Goal: Use online tool/utility: Use online tool/utility

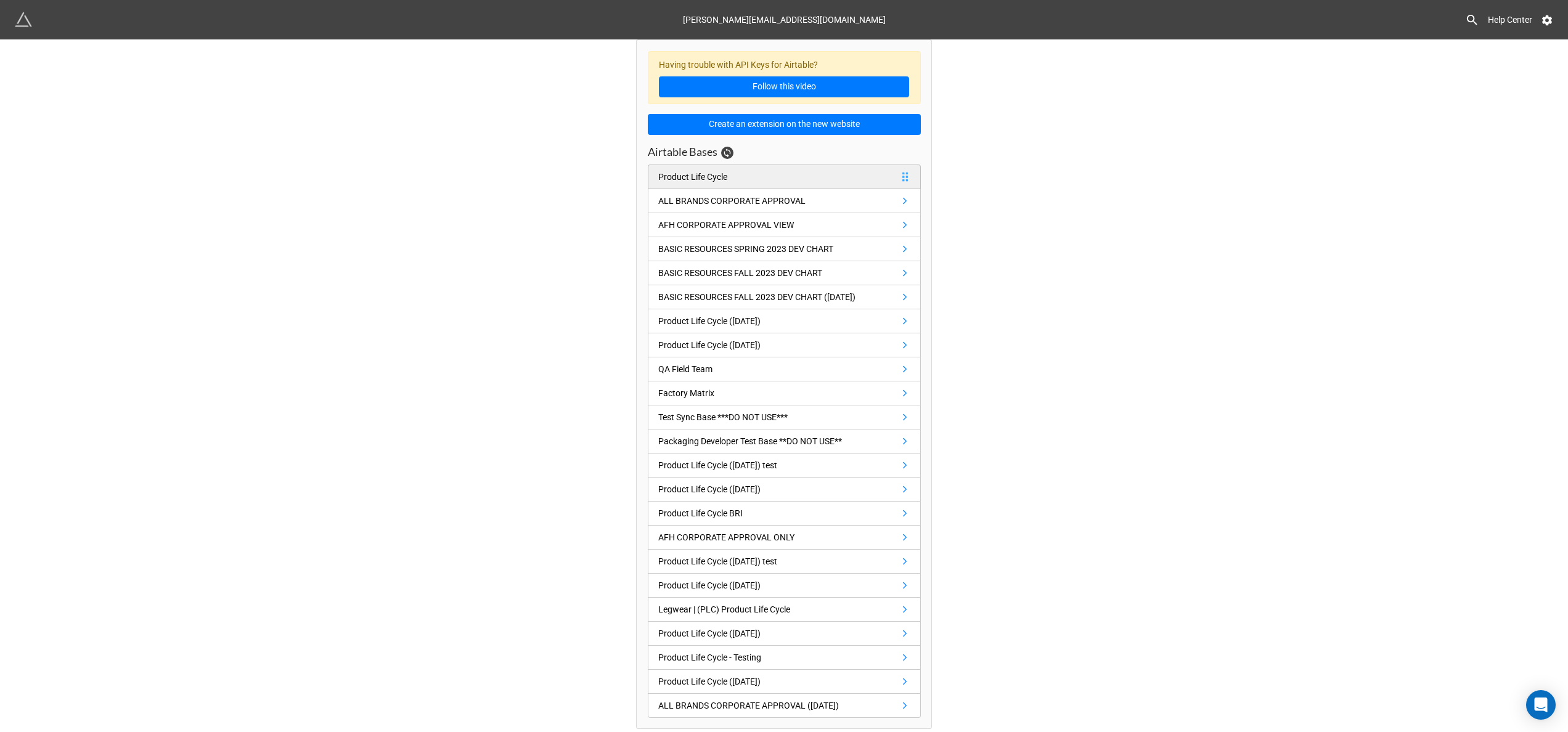
click at [738, 180] on link "Product Life Cycle" at bounding box center [784, 177] width 273 height 25
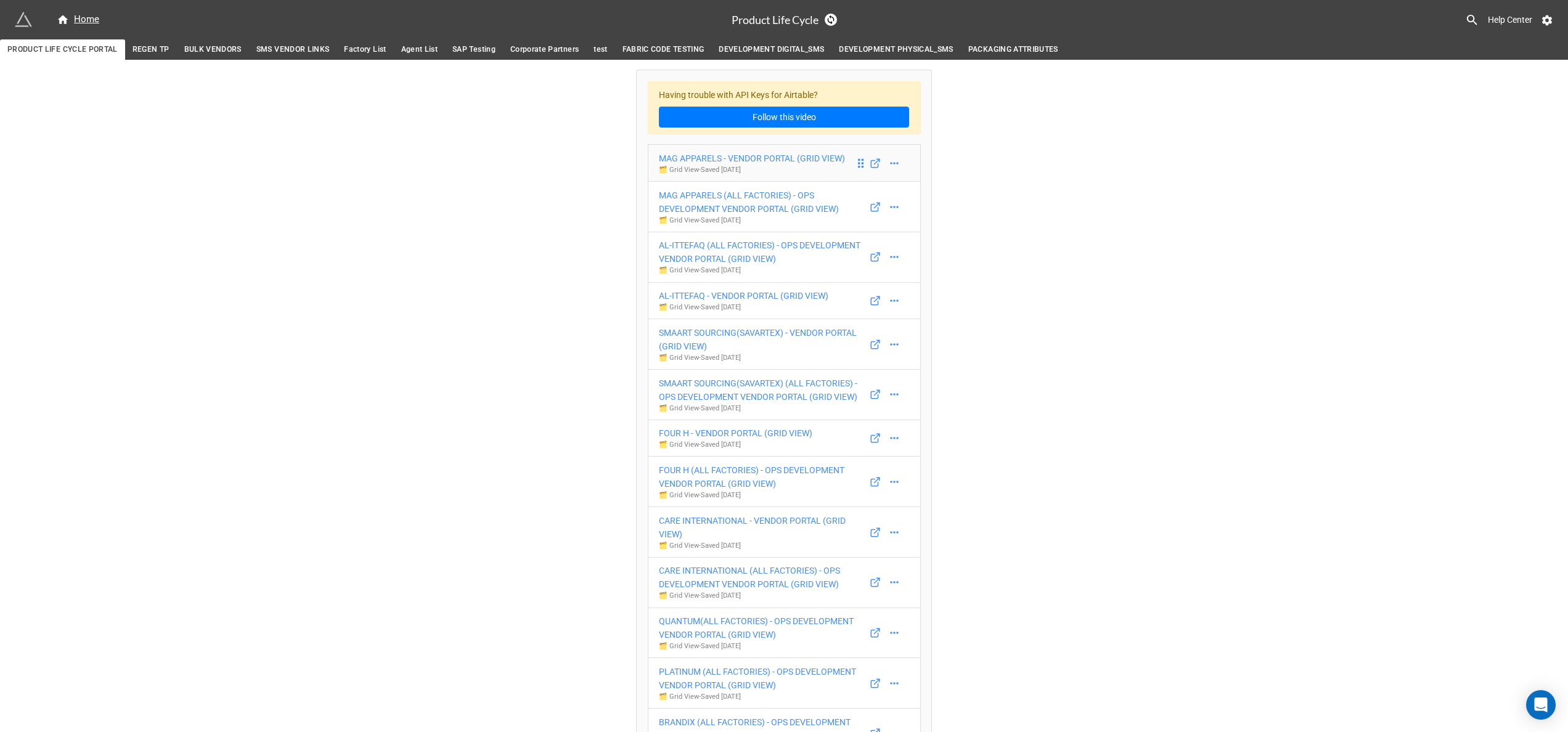
click at [799, 155] on div "MAG APPARELS - VENDOR PORTAL (GRID VIEW)" at bounding box center [752, 158] width 186 height 13
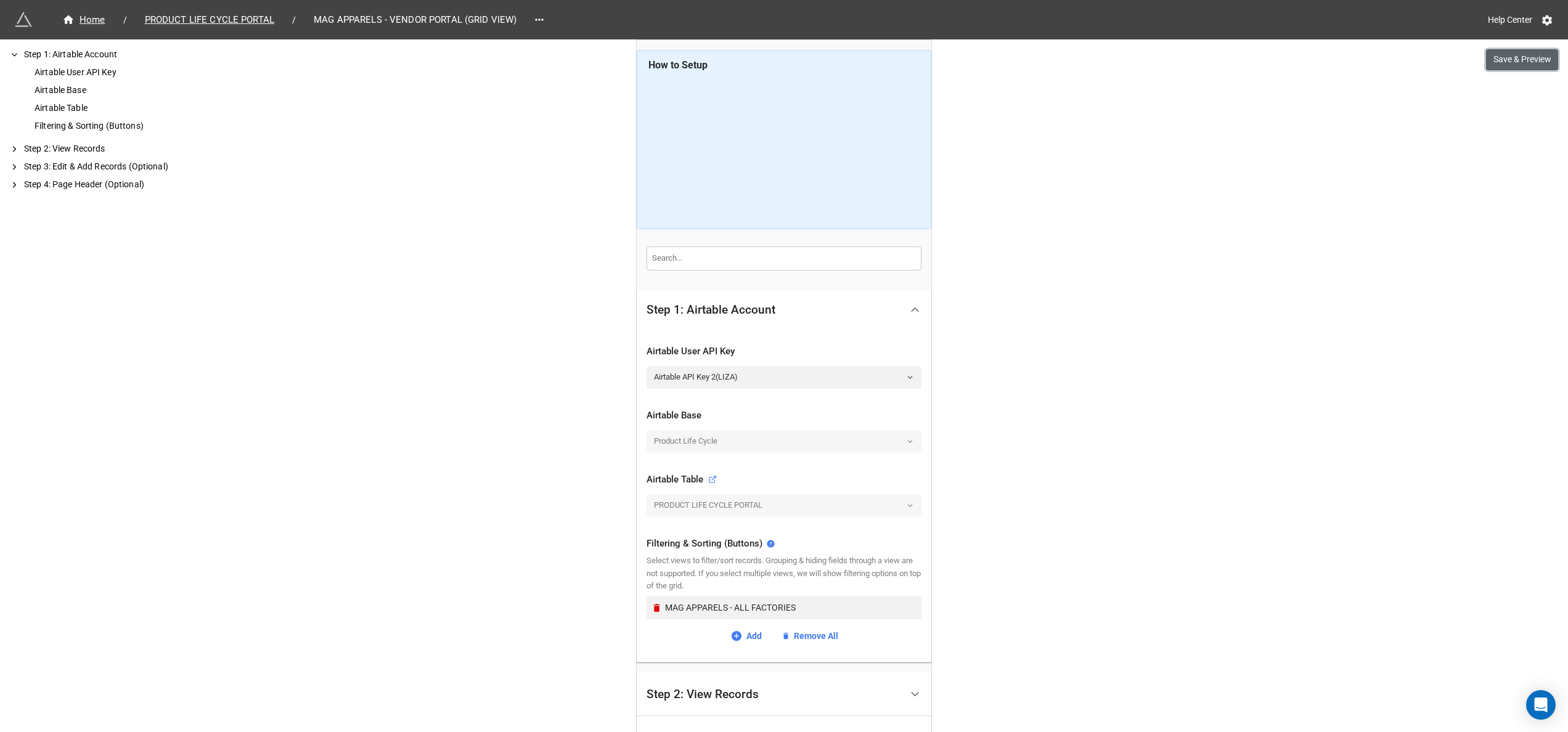
click at [1506, 61] on button "Save & Preview" at bounding box center [1522, 59] width 72 height 21
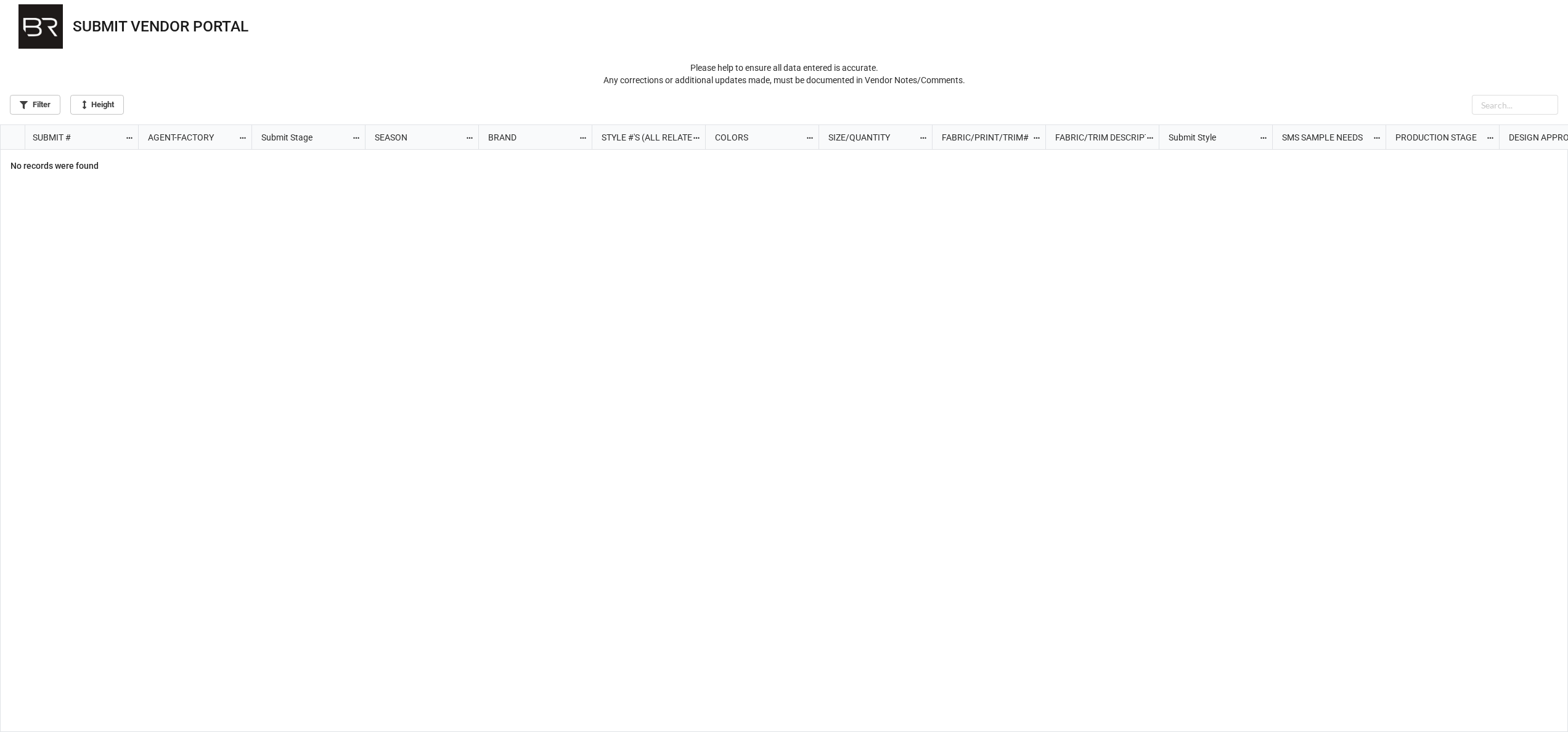
scroll to position [599, 1560]
